Goal: Information Seeking & Learning: Learn about a topic

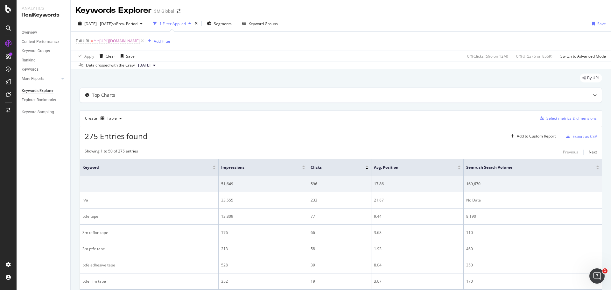
click at [561, 120] on div "Select metrics & dimensions" at bounding box center [572, 118] width 50 height 5
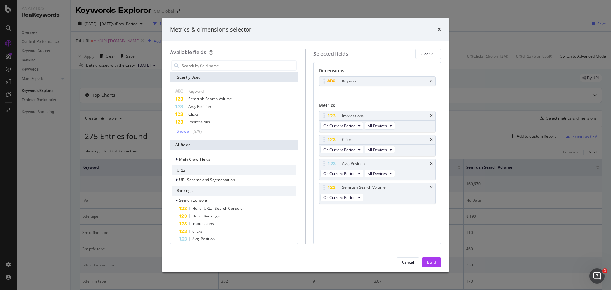
click at [413, 259] on div "Cancel" at bounding box center [408, 261] width 12 height 5
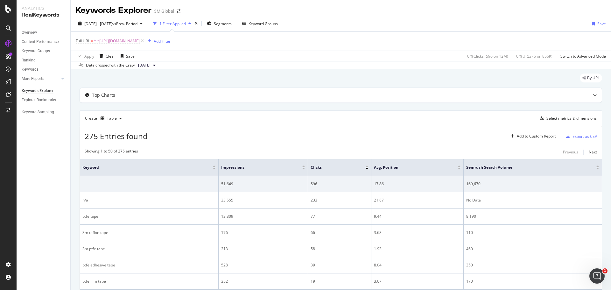
click at [416, 20] on div "[DATE] - [DATE] vs Prev. Period 1 Filter Applied Segments Keyword Groups Save" at bounding box center [341, 24] width 540 height 13
click at [559, 117] on div "Select metrics & dimensions" at bounding box center [572, 118] width 50 height 5
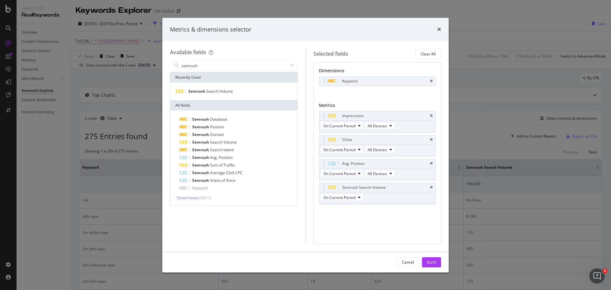
type input "semrush"
click at [403, 260] on div "Cancel" at bounding box center [408, 261] width 12 height 5
